Goal: Check status

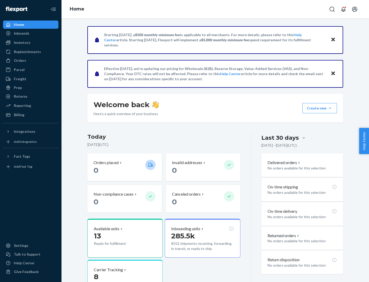
click at [330, 108] on button "Create new Create new inbound Create new order Create new product" at bounding box center [320, 108] width 35 height 10
click at [21, 33] on div "Inbounds" at bounding box center [22, 33] width 16 height 5
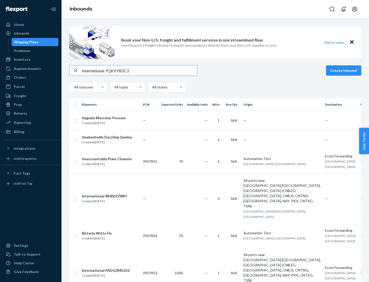
type input "International 7QKVYB5C29"
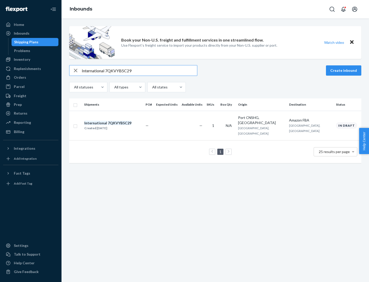
click at [117, 126] on div "Created [DATE]" at bounding box center [107, 128] width 47 height 5
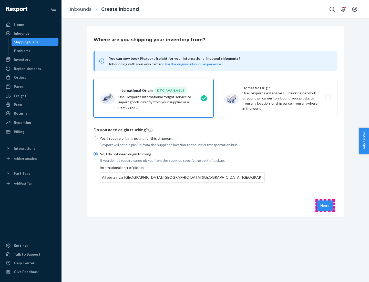
click at [325, 205] on button "Next" at bounding box center [324, 205] width 17 height 10
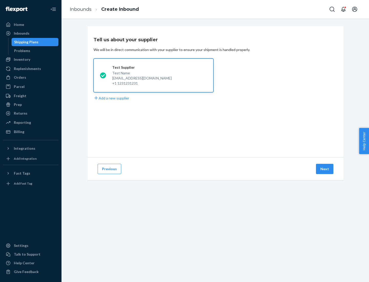
click at [325, 169] on button "Next" at bounding box center [324, 169] width 17 height 10
